Goal: Leave review/rating: Share an evaluation or opinion about a product, service, or content

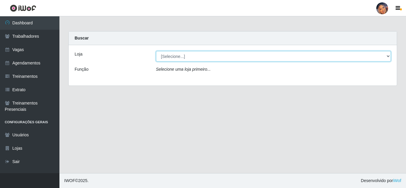
click at [343, 55] on select "[Selecione...] Supermercado Preço Bom" at bounding box center [273, 56] width 235 height 10
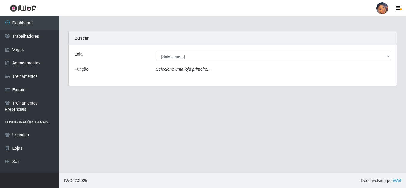
click at [211, 70] on div "Selecione uma loja primeiro..." at bounding box center [274, 70] width 244 height 9
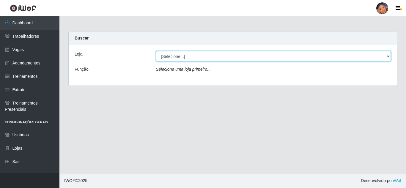
click at [388, 57] on select "[Selecione...] Supermercado Preço Bom" at bounding box center [273, 56] width 235 height 10
select select "169"
click at [156, 51] on select "[Selecione...] Supermercado Preço Bom" at bounding box center [273, 56] width 235 height 10
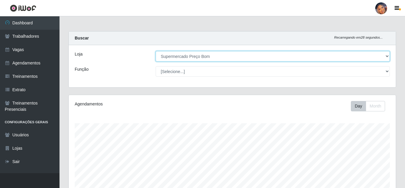
scroll to position [123, 327]
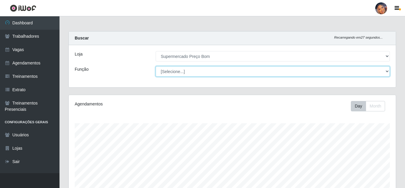
click at [386, 72] on select "[Selecione...] ASG ASG + ASG ++ Balconista Balconista + Balconista ++ Embalador…" at bounding box center [273, 71] width 234 height 10
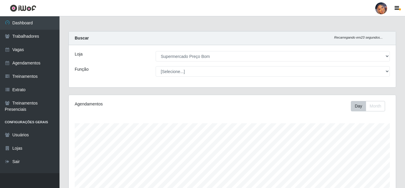
click at [100, 77] on div "Loja [Selecione...] Supermercado Preço Bom Função [Selecione...] ASG ASG + ASG …" at bounding box center [232, 66] width 327 height 42
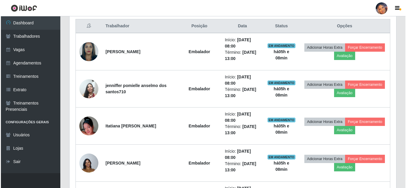
scroll to position [238, 0]
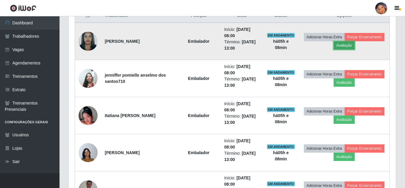
click at [340, 46] on button "Avaliação" at bounding box center [343, 45] width 21 height 8
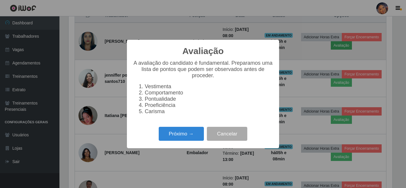
scroll to position [123, 324]
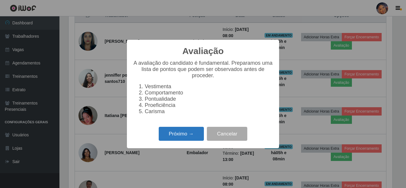
click at [179, 139] on button "Próximo →" at bounding box center [181, 134] width 45 height 14
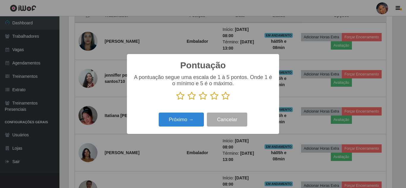
click at [224, 97] on icon at bounding box center [226, 96] width 8 height 9
click at [222, 100] on input "radio" at bounding box center [222, 100] width 0 height 0
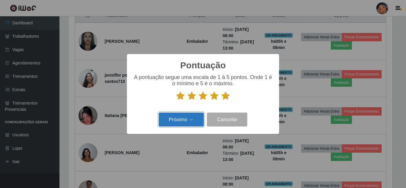
click at [178, 120] on button "Próximo →" at bounding box center [181, 120] width 45 height 14
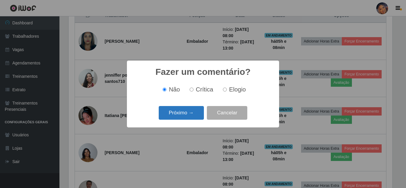
click at [189, 115] on button "Próximo →" at bounding box center [181, 113] width 45 height 14
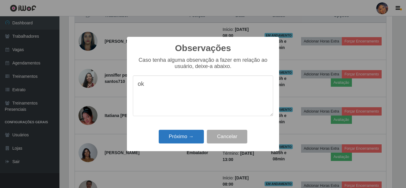
type textarea "ok"
click at [184, 139] on button "Próximo →" at bounding box center [181, 137] width 45 height 14
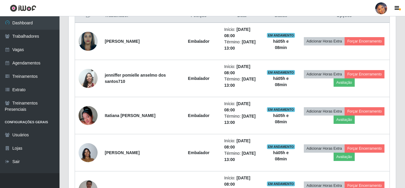
scroll to position [123, 327]
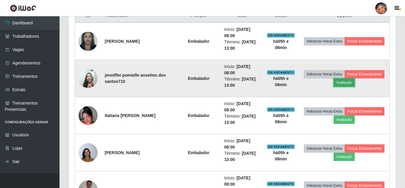
click at [346, 82] on button "Avaliação" at bounding box center [343, 82] width 21 height 8
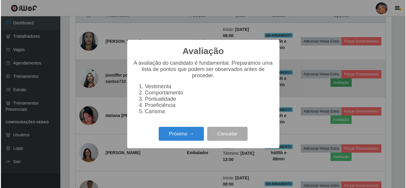
scroll to position [123, 324]
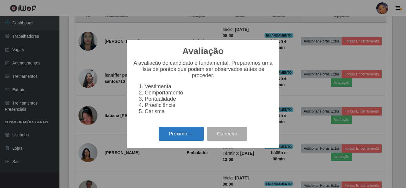
click at [175, 135] on button "Próximo →" at bounding box center [181, 134] width 45 height 14
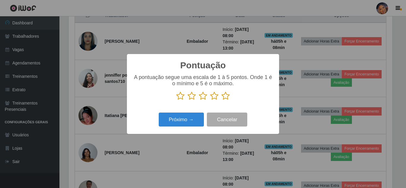
scroll to position [297201, 297001]
click at [225, 98] on icon at bounding box center [226, 96] width 8 height 9
click at [222, 100] on input "radio" at bounding box center [222, 100] width 0 height 0
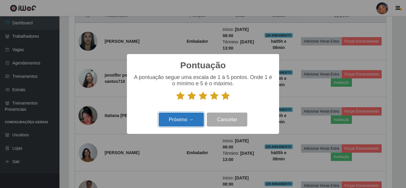
click at [172, 117] on button "Próximo →" at bounding box center [181, 120] width 45 height 14
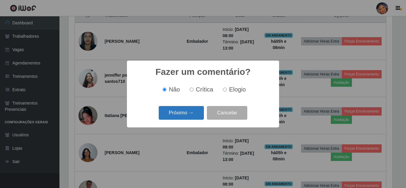
click at [184, 114] on button "Próximo →" at bounding box center [181, 113] width 45 height 14
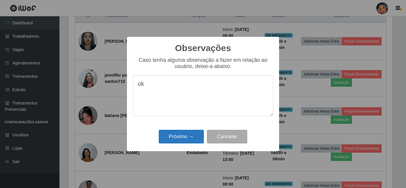
type textarea "ok"
click at [186, 135] on button "Próximo →" at bounding box center [181, 137] width 45 height 14
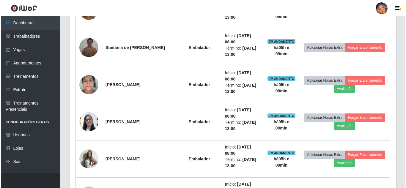
scroll to position [387, 0]
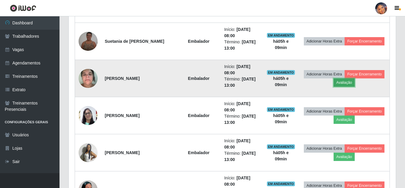
click at [343, 82] on button "Avaliação" at bounding box center [343, 82] width 21 height 8
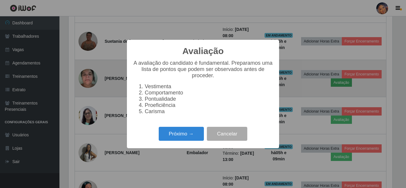
scroll to position [123, 324]
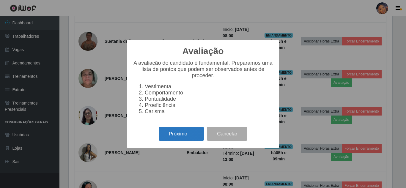
click at [189, 141] on button "Próximo →" at bounding box center [181, 134] width 45 height 14
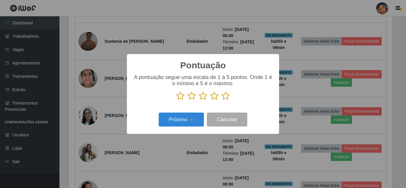
click at [226, 98] on icon at bounding box center [226, 96] width 8 height 9
click at [222, 100] on input "radio" at bounding box center [222, 100] width 0 height 0
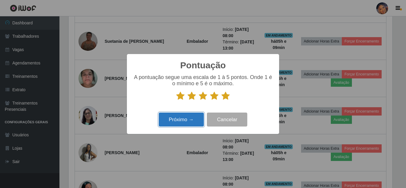
click at [194, 120] on button "Próximo →" at bounding box center [181, 120] width 45 height 14
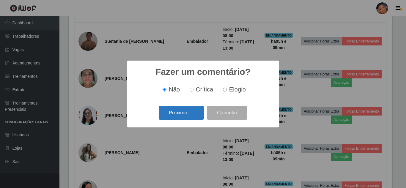
click at [177, 112] on button "Próximo →" at bounding box center [181, 113] width 45 height 14
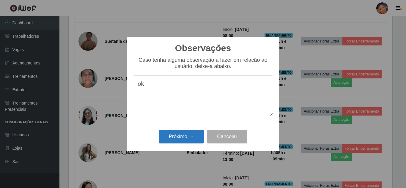
type textarea "ok"
click at [176, 138] on button "Próximo →" at bounding box center [181, 137] width 45 height 14
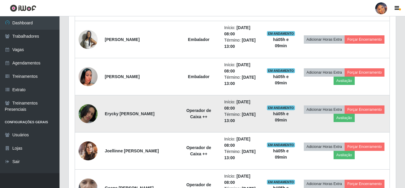
scroll to position [505, 0]
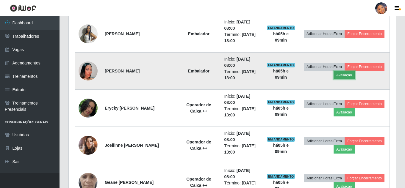
click at [341, 75] on button "Avaliação" at bounding box center [343, 75] width 21 height 8
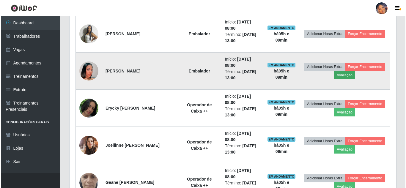
scroll to position [123, 324]
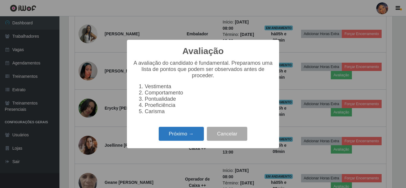
click at [184, 136] on button "Próximo →" at bounding box center [181, 134] width 45 height 14
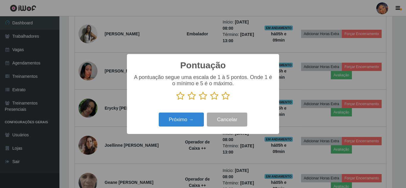
scroll to position [297201, 297001]
click at [226, 97] on icon at bounding box center [226, 96] width 8 height 9
click at [222, 100] on input "radio" at bounding box center [222, 100] width 0 height 0
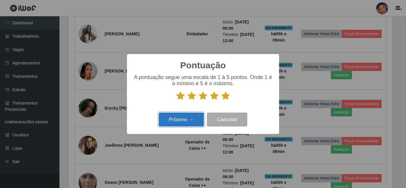
click at [175, 119] on button "Próximo →" at bounding box center [181, 120] width 45 height 14
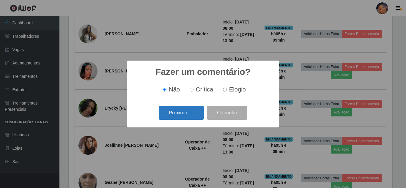
click at [183, 116] on button "Próximo →" at bounding box center [181, 113] width 45 height 14
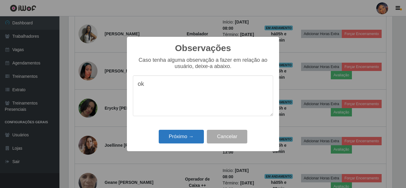
type textarea "ok"
click at [179, 136] on button "Próximo →" at bounding box center [181, 137] width 45 height 14
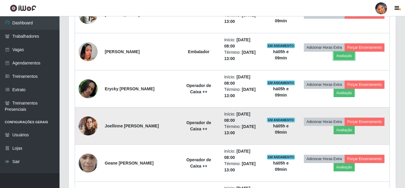
scroll to position [535, 0]
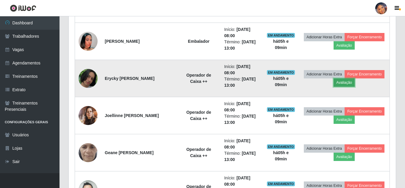
click at [345, 84] on button "Avaliação" at bounding box center [343, 82] width 21 height 8
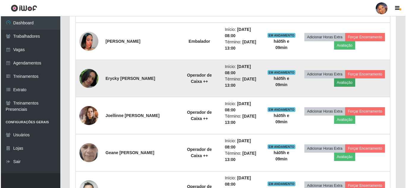
scroll to position [123, 324]
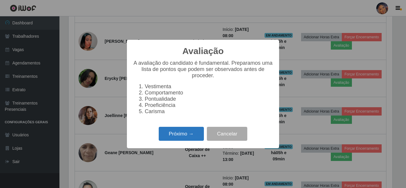
click at [186, 136] on button "Próximo →" at bounding box center [181, 134] width 45 height 14
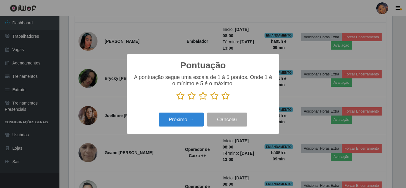
scroll to position [297201, 297001]
click at [226, 97] on icon at bounding box center [226, 96] width 8 height 9
click at [222, 100] on input "radio" at bounding box center [222, 100] width 0 height 0
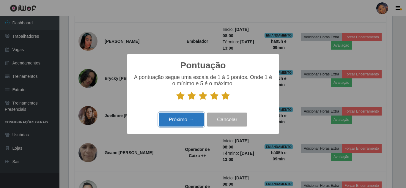
click at [184, 120] on button "Próximo →" at bounding box center [181, 120] width 45 height 14
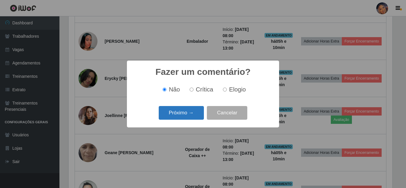
click at [179, 114] on button "Próximo →" at bounding box center [181, 113] width 45 height 14
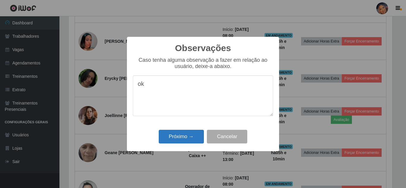
type textarea "ok"
click at [177, 139] on button "Próximo →" at bounding box center [181, 137] width 45 height 14
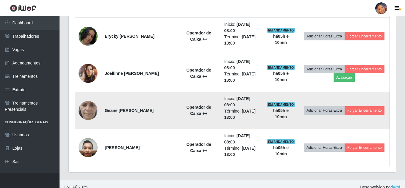
scroll to position [584, 0]
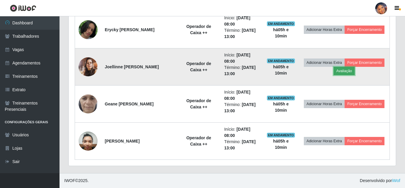
click at [342, 72] on button "Avaliação" at bounding box center [343, 71] width 21 height 8
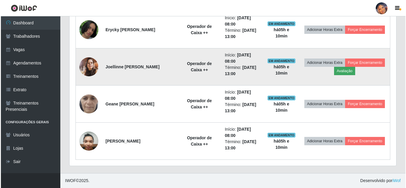
scroll to position [123, 324]
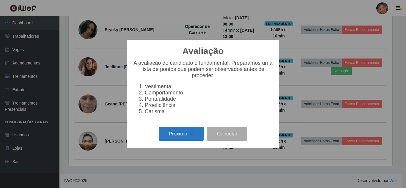
drag, startPoint x: 171, startPoint y: 141, endPoint x: 172, endPoint y: 136, distance: 4.9
click at [172, 136] on button "Próximo →" at bounding box center [181, 134] width 45 height 14
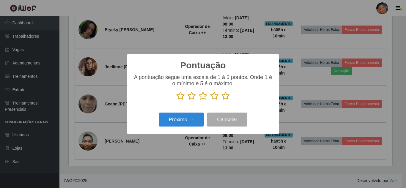
click at [223, 97] on icon at bounding box center [226, 96] width 8 height 9
click at [222, 100] on input "radio" at bounding box center [222, 100] width 0 height 0
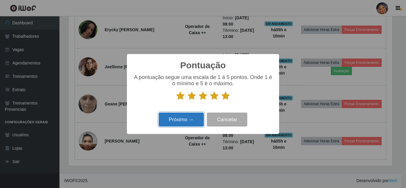
drag, startPoint x: 191, startPoint y: 122, endPoint x: 188, endPoint y: 124, distance: 3.7
click at [188, 124] on button "Próximo →" at bounding box center [181, 120] width 45 height 14
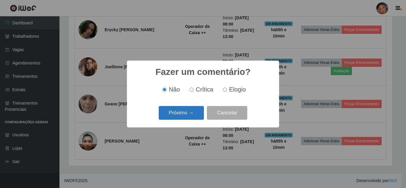
click at [192, 111] on button "Próximo →" at bounding box center [181, 113] width 45 height 14
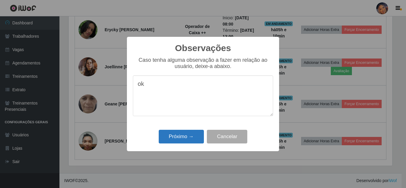
type textarea "ok"
click at [190, 140] on button "Próximo →" at bounding box center [181, 137] width 45 height 14
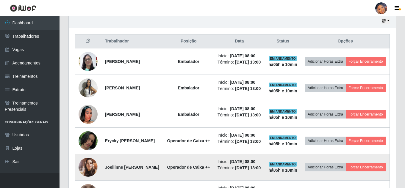
scroll to position [64, 0]
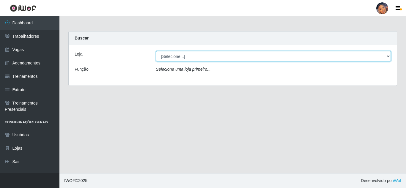
click at [213, 60] on select "[Selecione...] Supermercado Preço Bom" at bounding box center [273, 56] width 235 height 10
select select "169"
click at [156, 51] on select "[Selecione...] Supermercado Preço Bom" at bounding box center [273, 56] width 235 height 10
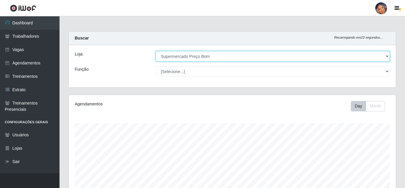
scroll to position [101, 0]
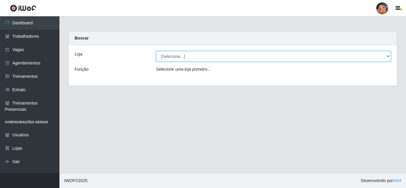
click at [248, 55] on select "[Selecione...] Supermercado Preço Bom" at bounding box center [273, 56] width 235 height 10
select select "169"
click at [156, 51] on select "[Selecione...] Supermercado Preço Bom" at bounding box center [273, 56] width 235 height 10
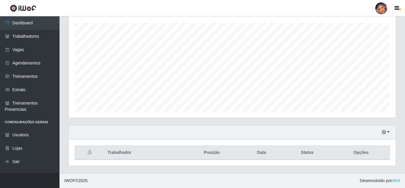
scroll to position [123, 327]
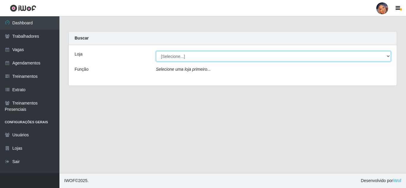
click at [215, 53] on select "[Selecione...] Supermercado Preço Bom" at bounding box center [273, 56] width 235 height 10
select select "169"
click at [156, 51] on select "[Selecione...] Supermercado Preço Bom" at bounding box center [273, 56] width 235 height 10
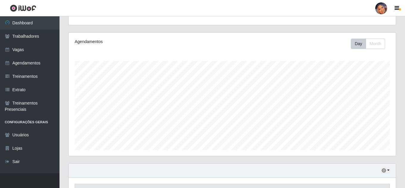
scroll to position [101, 0]
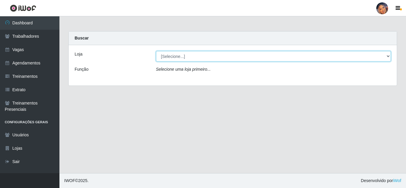
click at [231, 56] on select "[Selecione...] Supermercado Preço Bom" at bounding box center [273, 56] width 235 height 10
select select "169"
click at [156, 51] on select "[Selecione...] Supermercado Preço Bom" at bounding box center [273, 56] width 235 height 10
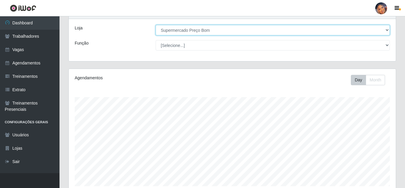
scroll to position [101, 0]
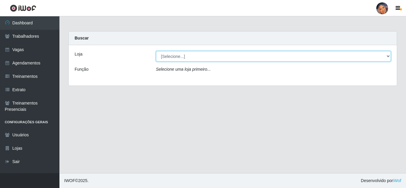
click at [195, 52] on select "[Selecione...] Supermercado Preço Bom" at bounding box center [273, 56] width 235 height 10
click at [156, 51] on select "[Selecione...] Supermercado Preço Bom" at bounding box center [273, 56] width 235 height 10
drag, startPoint x: 195, startPoint y: 56, endPoint x: 195, endPoint y: 60, distance: 3.9
click at [195, 57] on select "[Selecione...] Supermercado Preço Bom" at bounding box center [273, 56] width 235 height 10
select select "169"
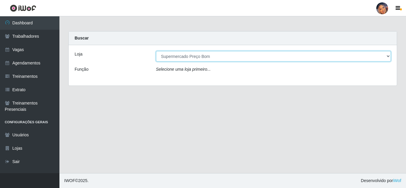
click at [156, 51] on select "[Selecione...] Supermercado Preço Bom" at bounding box center [273, 56] width 235 height 10
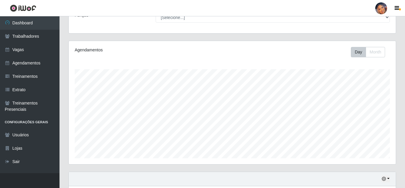
scroll to position [101, 0]
